Goal: Task Accomplishment & Management: Use online tool/utility

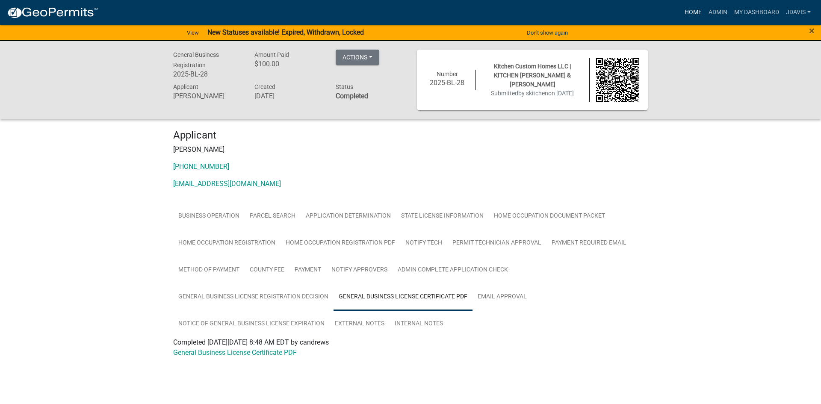
click at [642, 12] on link "Home" at bounding box center [694, 12] width 24 height 16
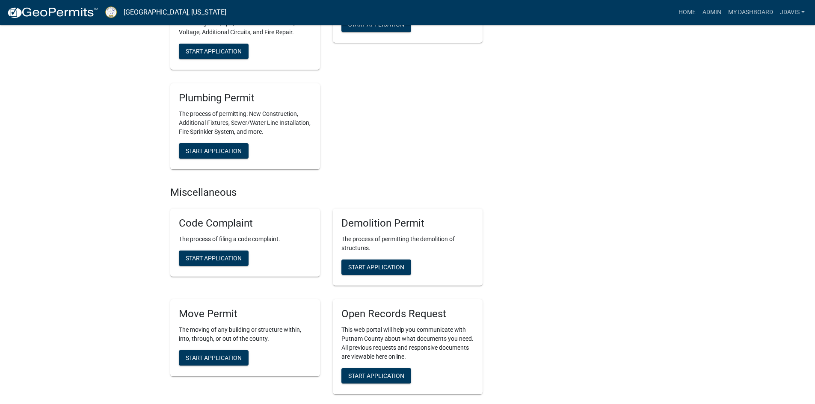
scroll to position [813, 0]
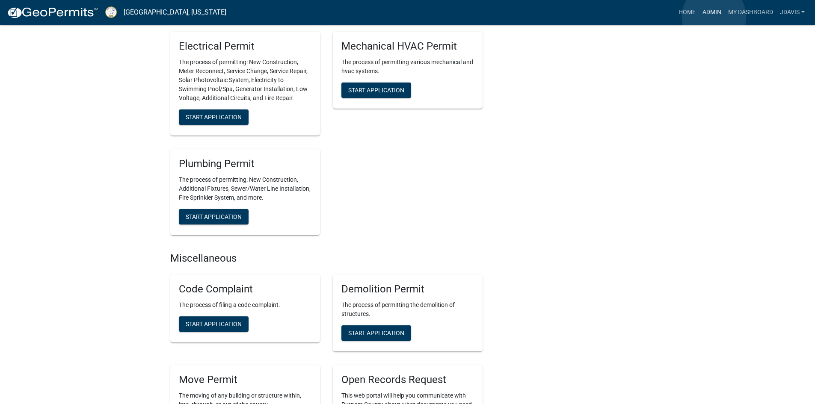
click at [642, 17] on link "Admin" at bounding box center [712, 12] width 26 height 16
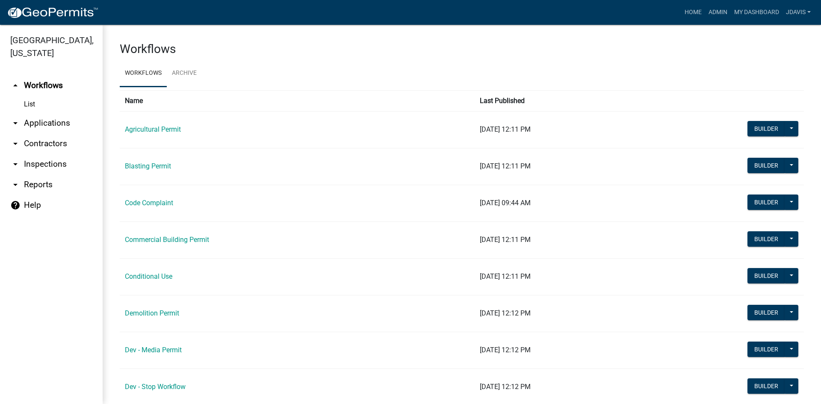
click at [52, 126] on link "arrow_drop_down Applications" at bounding box center [51, 123] width 103 height 21
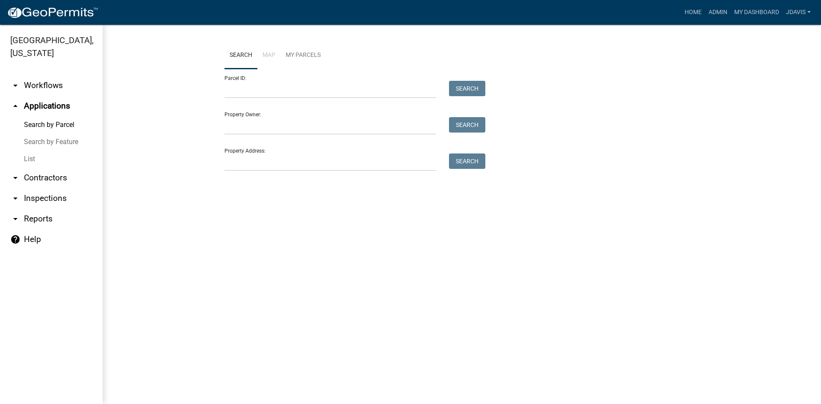
click at [28, 161] on link "List" at bounding box center [51, 159] width 103 height 17
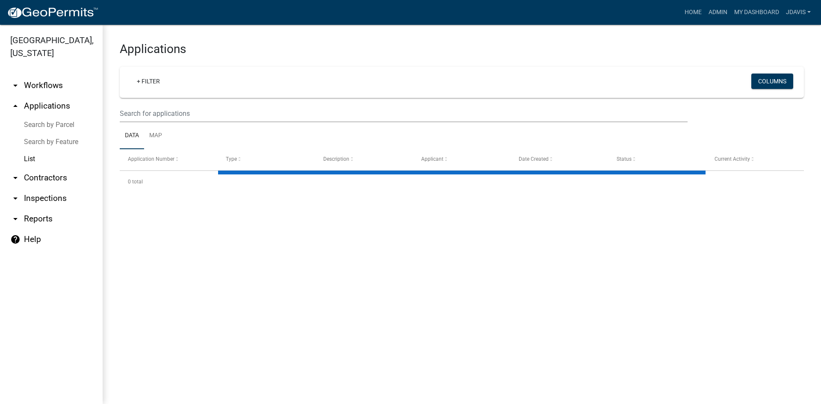
select select "2: 50"
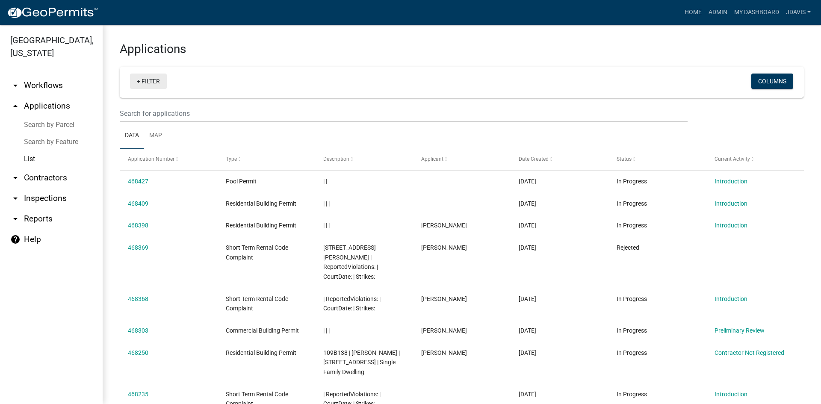
click at [140, 83] on link "+ Filter" at bounding box center [148, 81] width 37 height 15
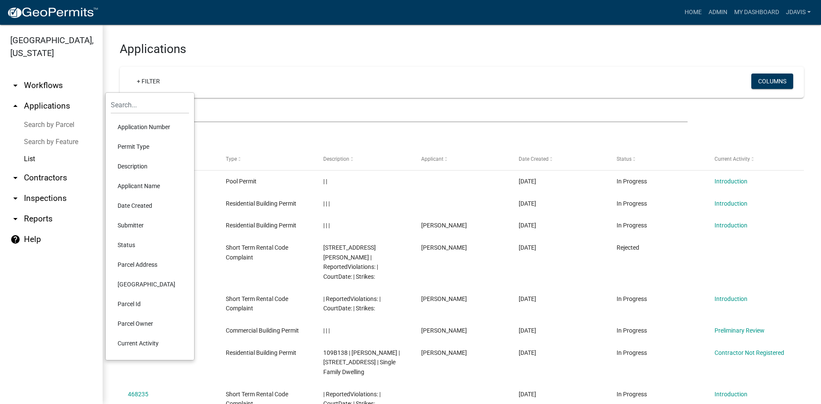
click at [125, 307] on li "Current Activity" at bounding box center [150, 344] width 78 height 20
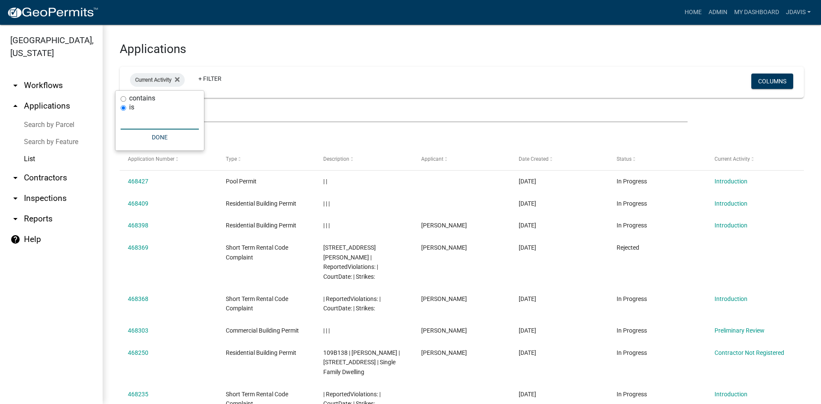
click at [137, 121] on input "text" at bounding box center [160, 121] width 78 height 18
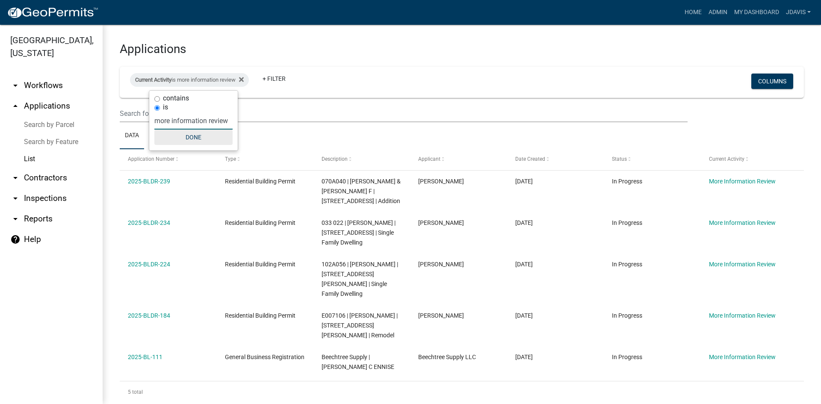
type input "more information review"
click at [198, 139] on button "Done" at bounding box center [193, 137] width 78 height 15
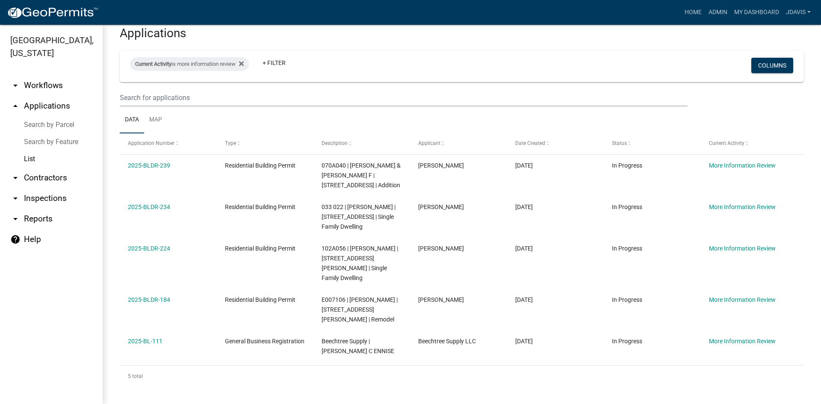
drag, startPoint x: 120, startPoint y: 183, endPoint x: 819, endPoint y: 421, distance: 738.6
click at [642, 307] on html "Internet Explorer does NOT work with GeoPermits. Get a new browser for more sec…" at bounding box center [410, 202] width 821 height 404
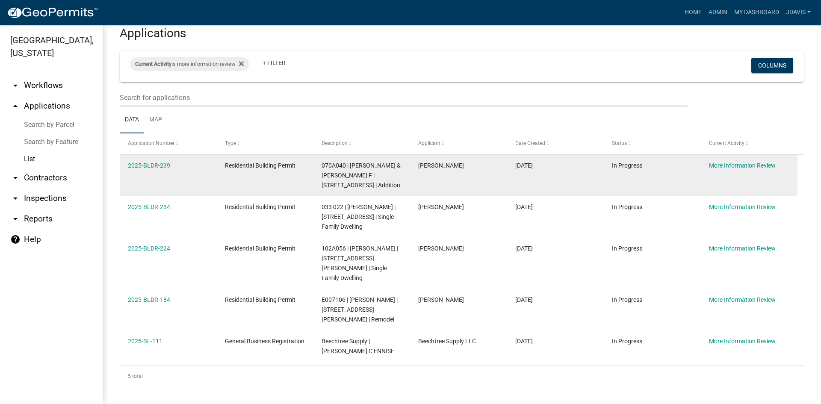
copy div "2025-BLDR-239 Residential Building Permit 070A040 | [PERSON_NAME] & [PERSON_NAM…"
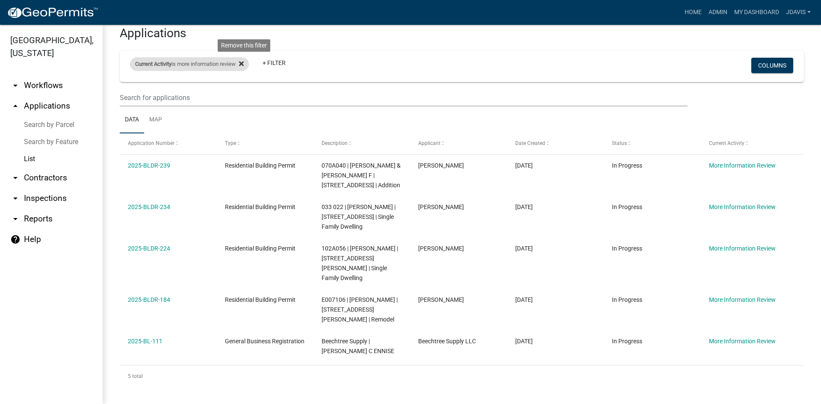
click at [244, 64] on icon at bounding box center [241, 63] width 5 height 5
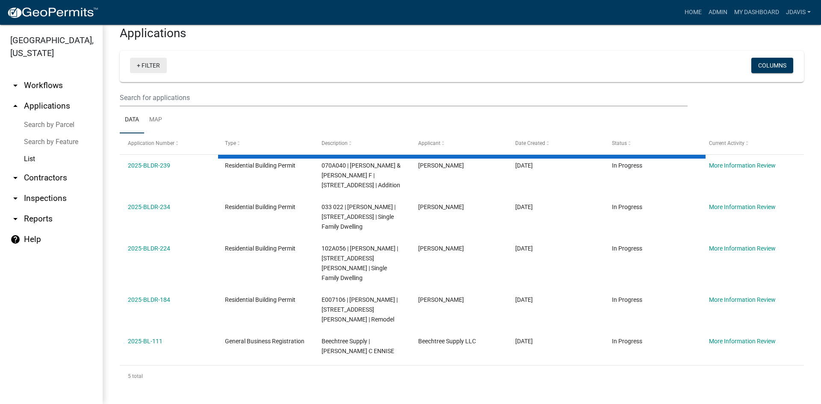
select select "2: 50"
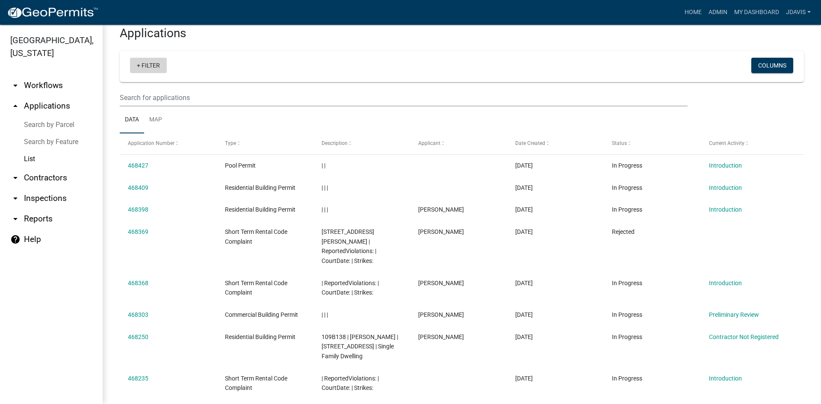
click at [136, 65] on link "+ Filter" at bounding box center [148, 65] width 37 height 15
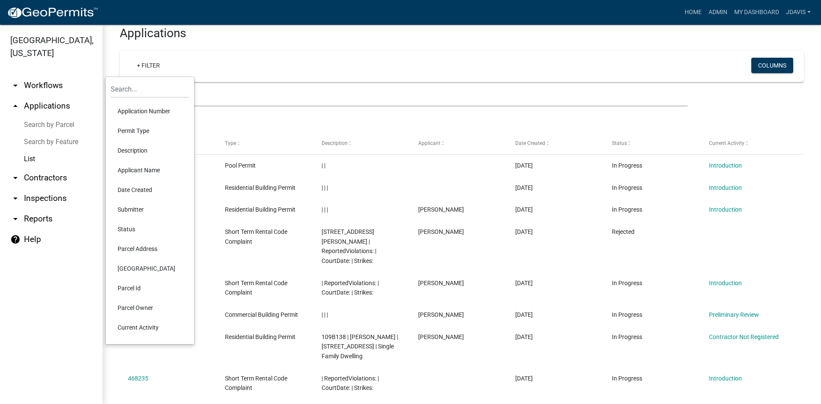
click at [151, 307] on li "Current Activity" at bounding box center [150, 328] width 78 height 20
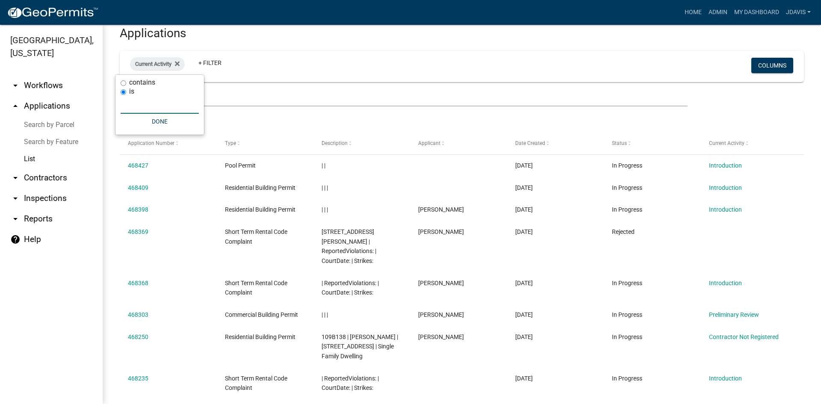
click at [151, 113] on input "text" at bounding box center [160, 105] width 78 height 18
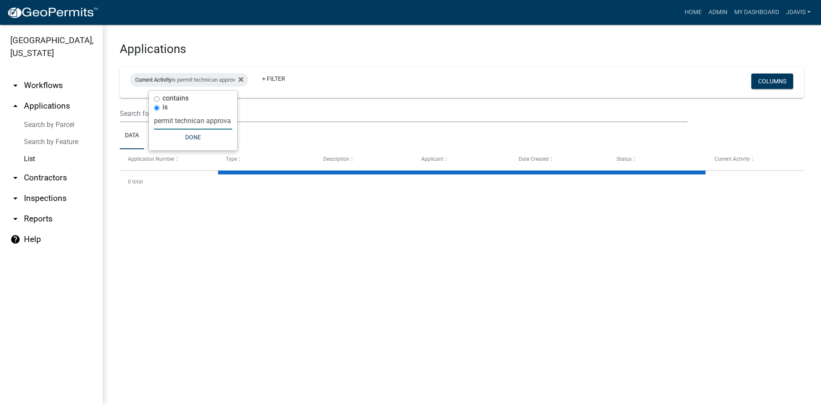
scroll to position [0, 4]
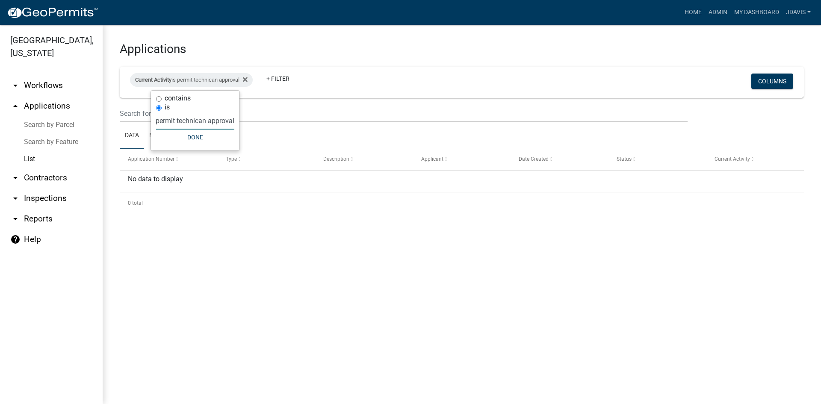
click at [196, 122] on input "permit technican approval" at bounding box center [195, 121] width 78 height 18
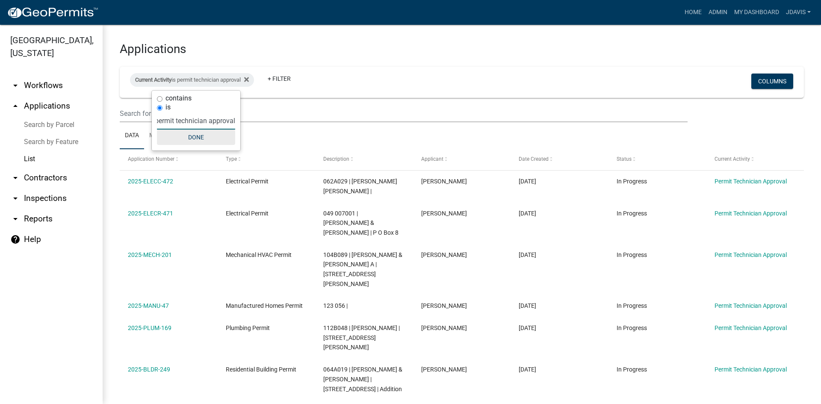
type input "permit technician approval"
click at [203, 136] on button "Done" at bounding box center [196, 137] width 78 height 15
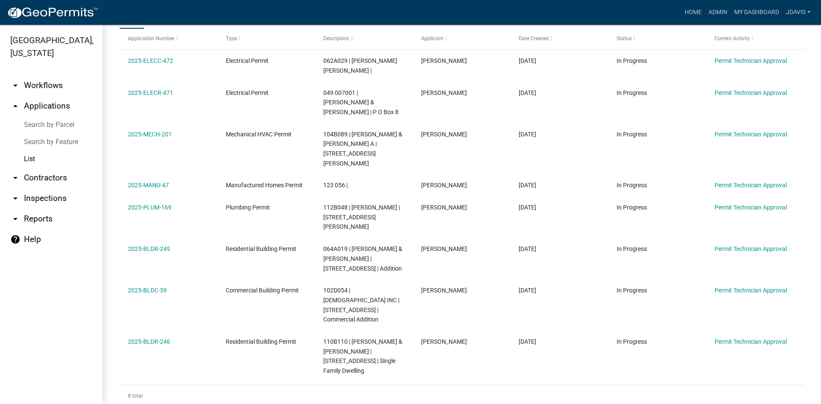
drag, startPoint x: 116, startPoint y: 186, endPoint x: 691, endPoint y: 410, distance: 617.0
click at [642, 307] on html "Internet Explorer does NOT work with GeoPermits. Get a new browser for more sec…" at bounding box center [410, 202] width 821 height 404
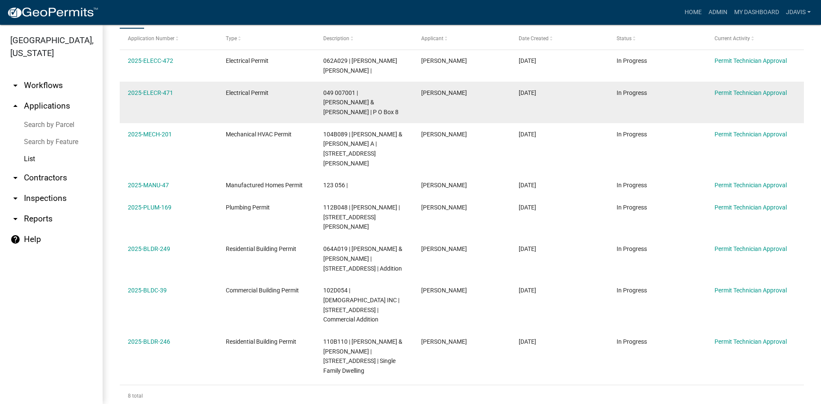
copy div "2025-ELECC-472 Electrical Permit 062A029 | [PERSON_NAME] [PERSON_NAME] | [PERSO…"
